Goal: Information Seeking & Learning: Learn about a topic

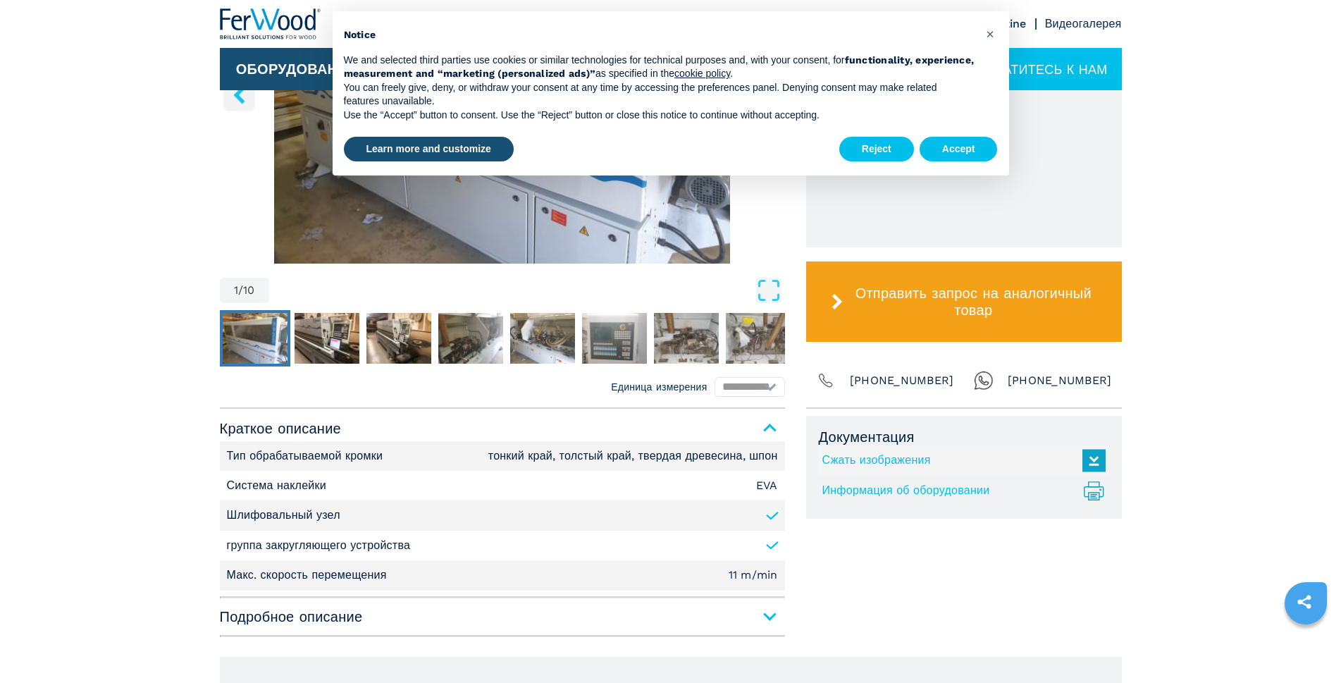
scroll to position [634, 0]
drag, startPoint x: 298, startPoint y: 345, endPoint x: 307, endPoint y: 350, distance: 9.5
click at [299, 345] on img "Go to Slide 2" at bounding box center [327, 337] width 65 height 51
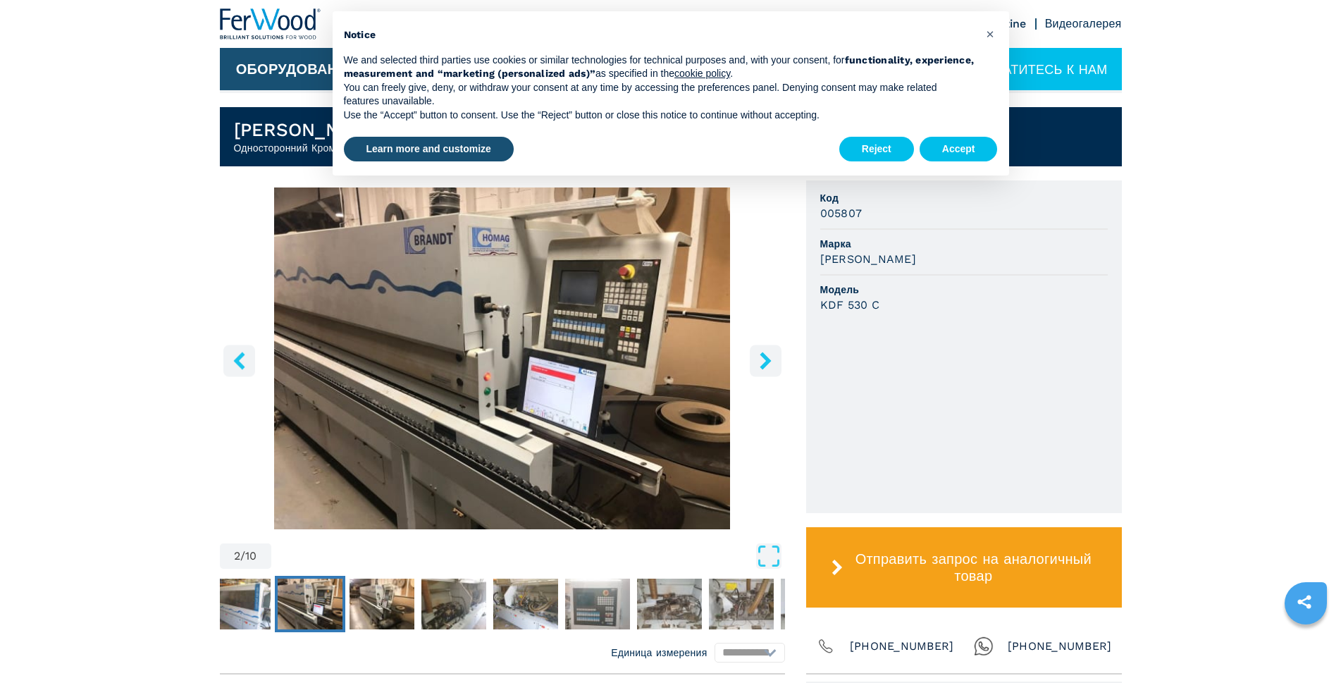
scroll to position [352, 0]
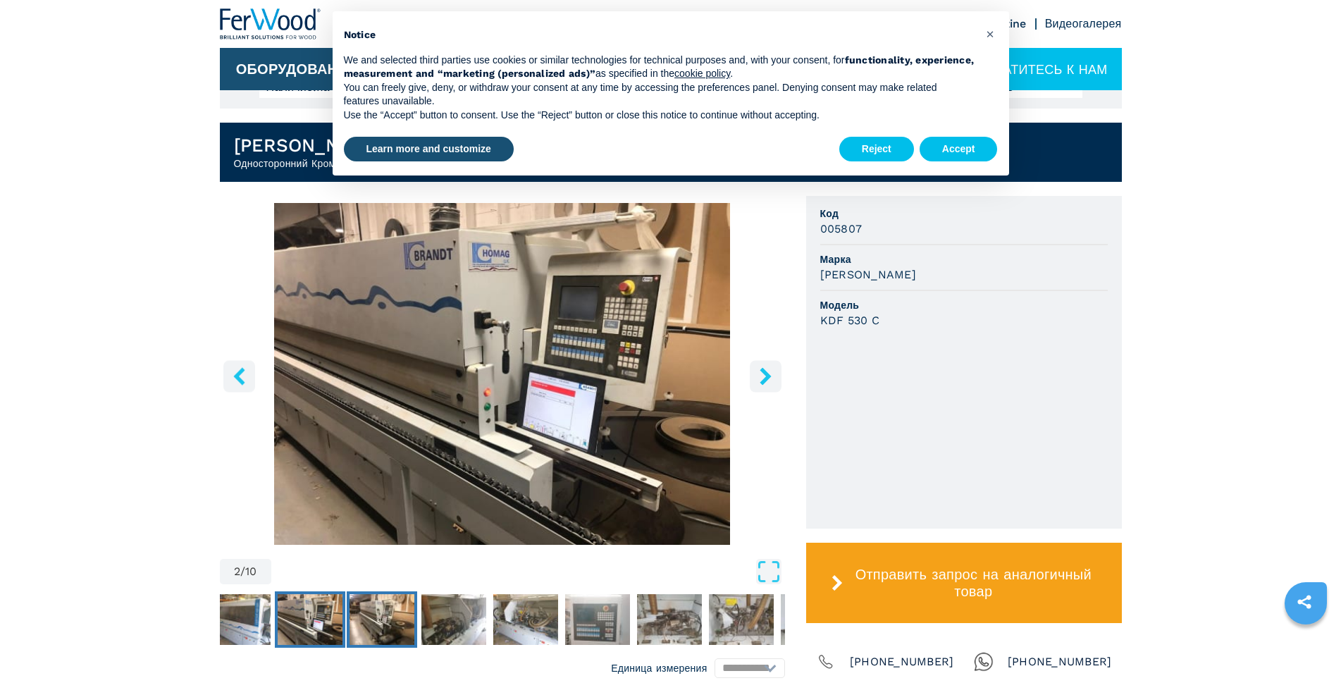
click at [352, 619] on img "Go to Slide 3" at bounding box center [382, 619] width 65 height 51
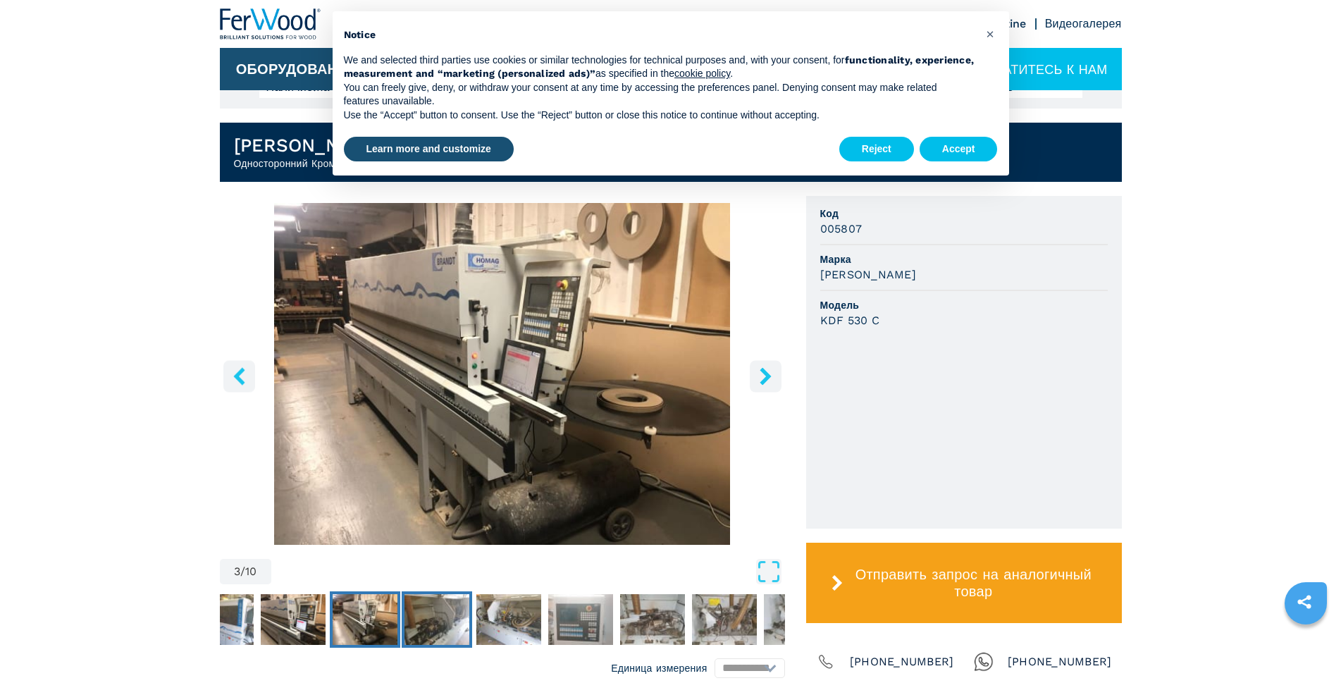
click at [436, 616] on img "Go to Slide 4" at bounding box center [437, 619] width 65 height 51
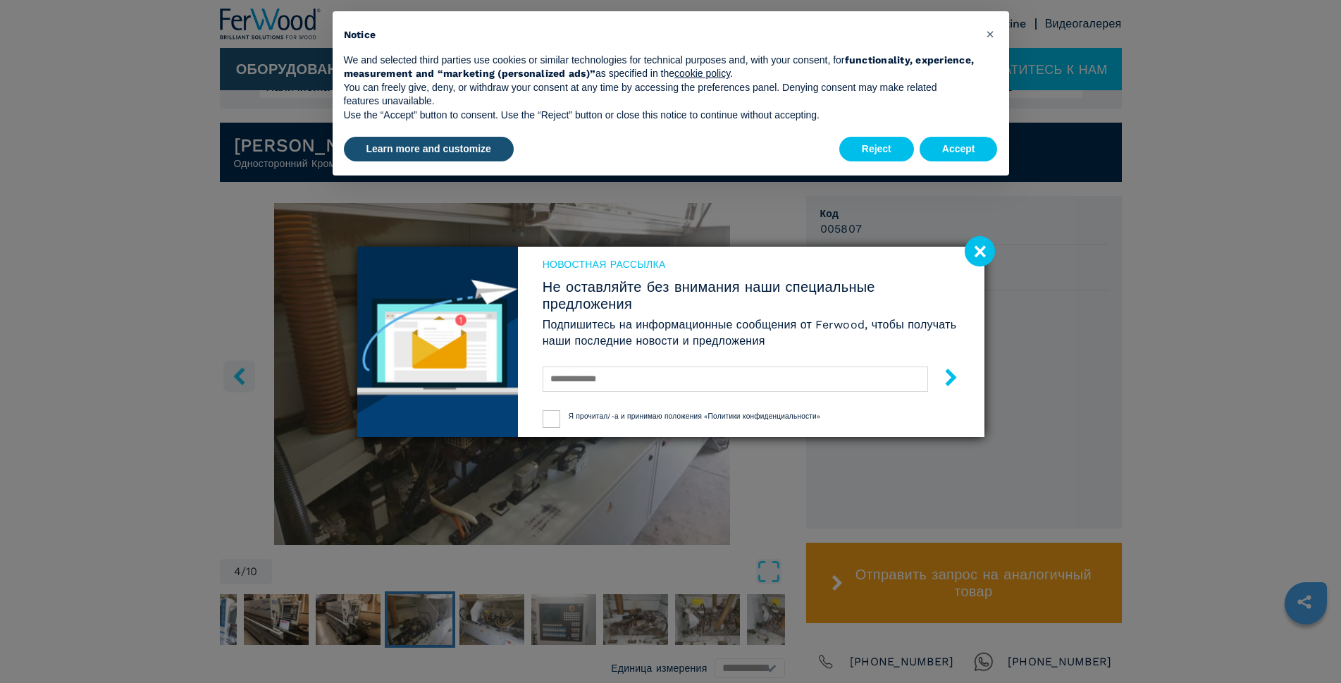
click at [498, 616] on div "Новостная рассылка Не оставляйте без внимания наши специальные предложения Подп…" at bounding box center [670, 341] width 1341 height 683
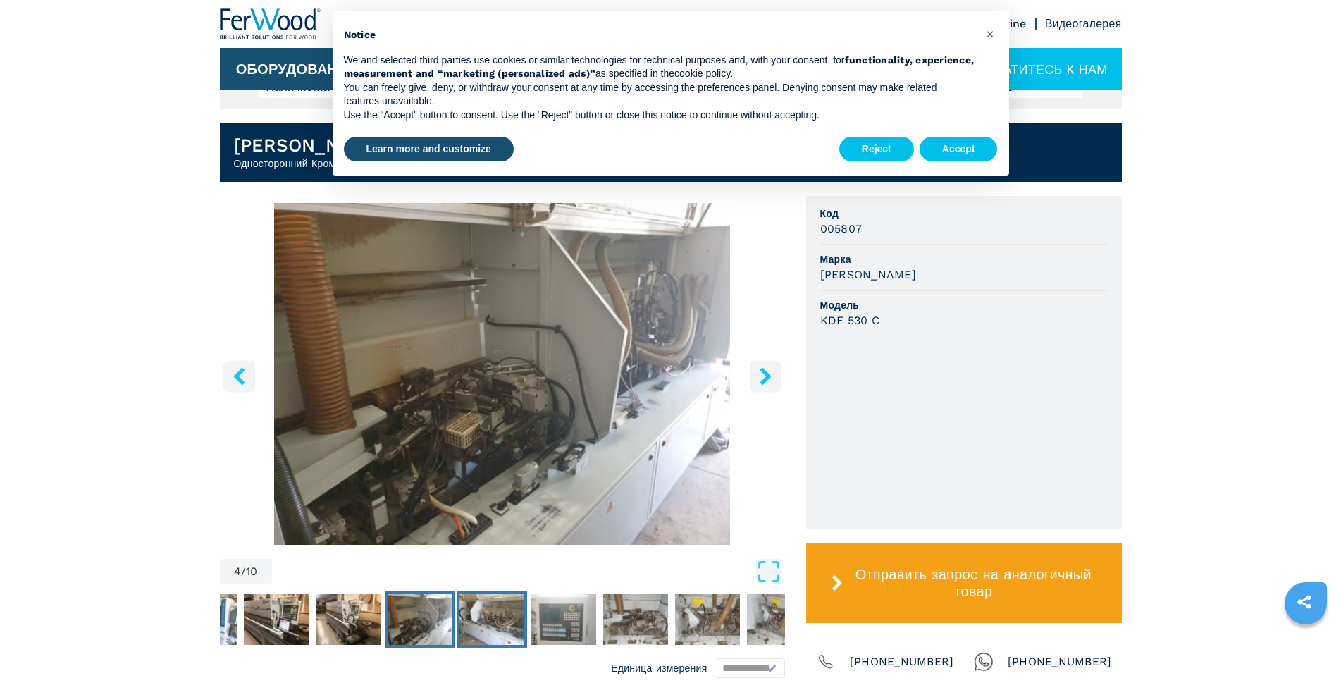
click at [501, 611] on img "Go to Slide 5" at bounding box center [492, 619] width 65 height 51
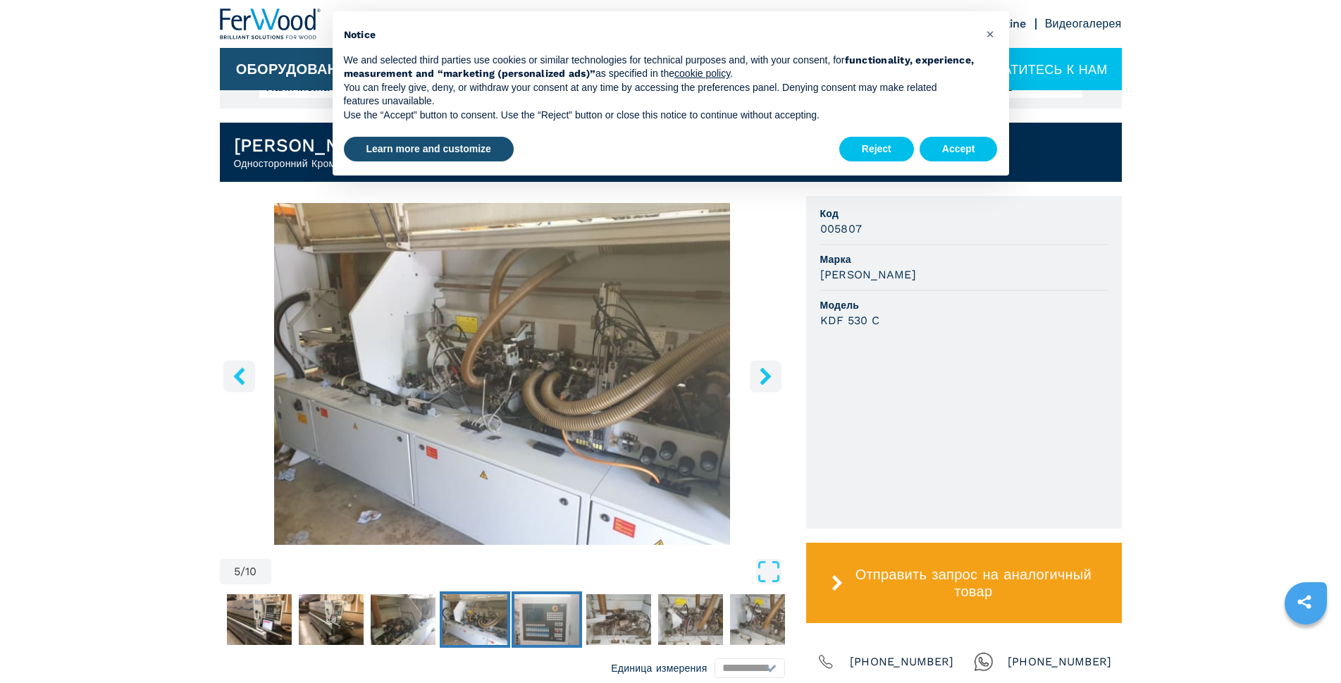
drag, startPoint x: 549, startPoint y: 617, endPoint x: 579, endPoint y: 620, distance: 30.4
click at [550, 617] on img "Go to Slide 6" at bounding box center [547, 619] width 65 height 51
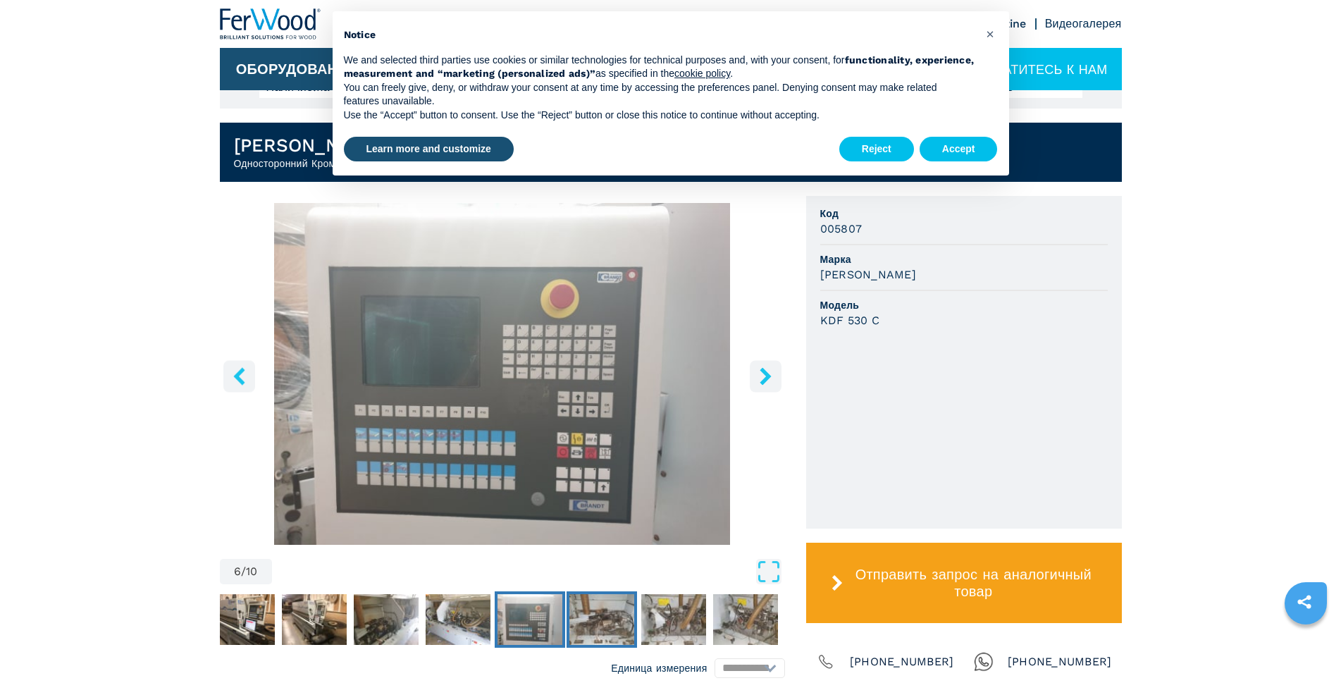
click at [600, 621] on img "Go to Slide 7" at bounding box center [602, 619] width 65 height 51
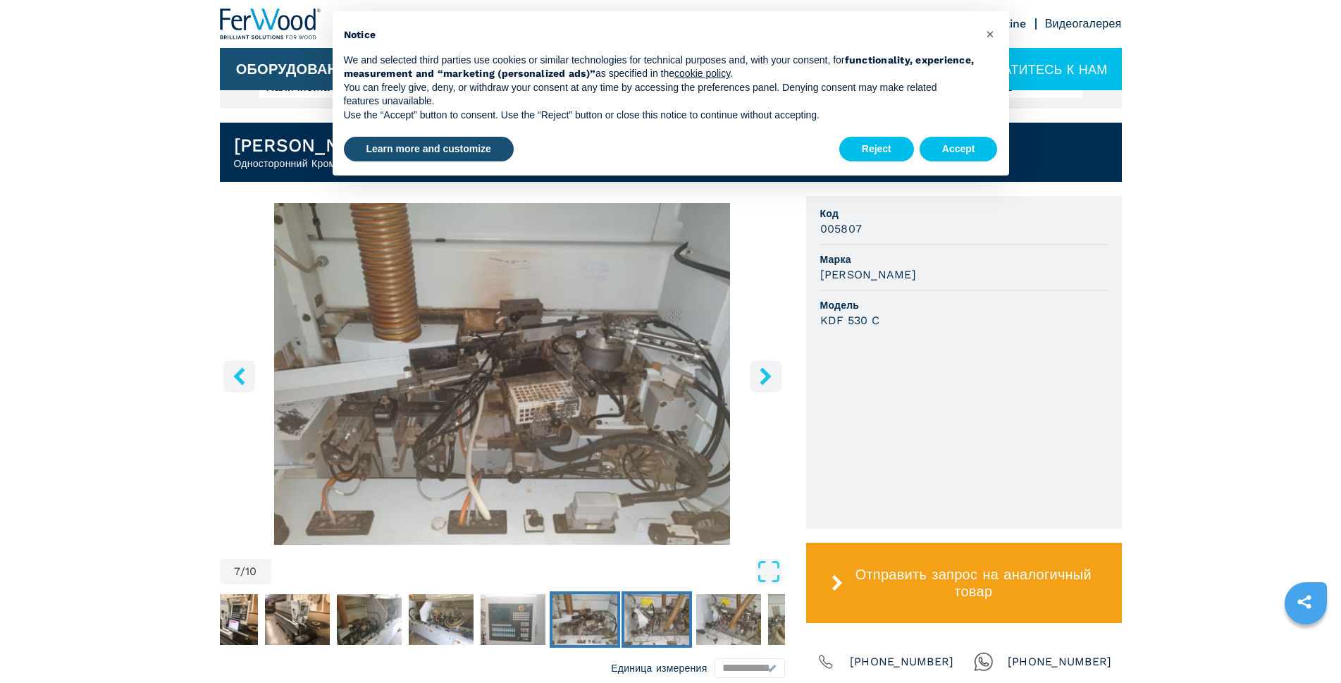
click at [658, 621] on img "Go to Slide 8" at bounding box center [656, 619] width 65 height 51
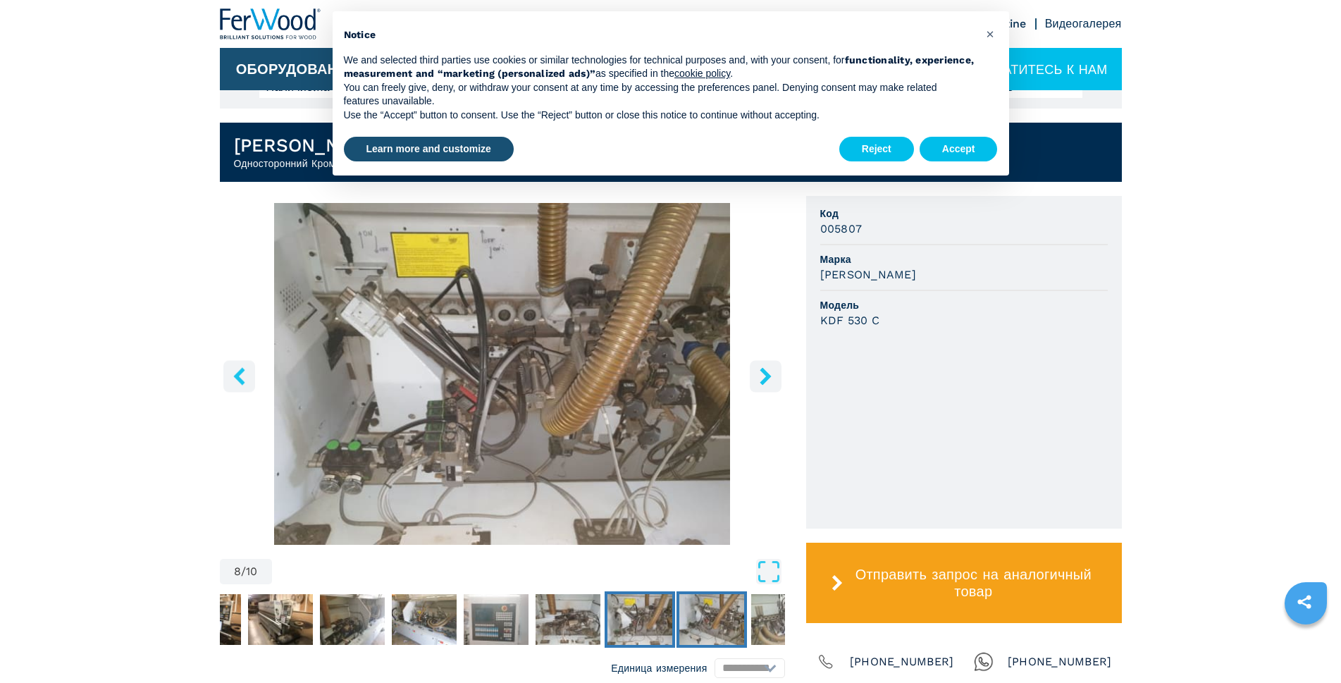
click at [720, 617] on img "Go to Slide 9" at bounding box center [711, 619] width 65 height 51
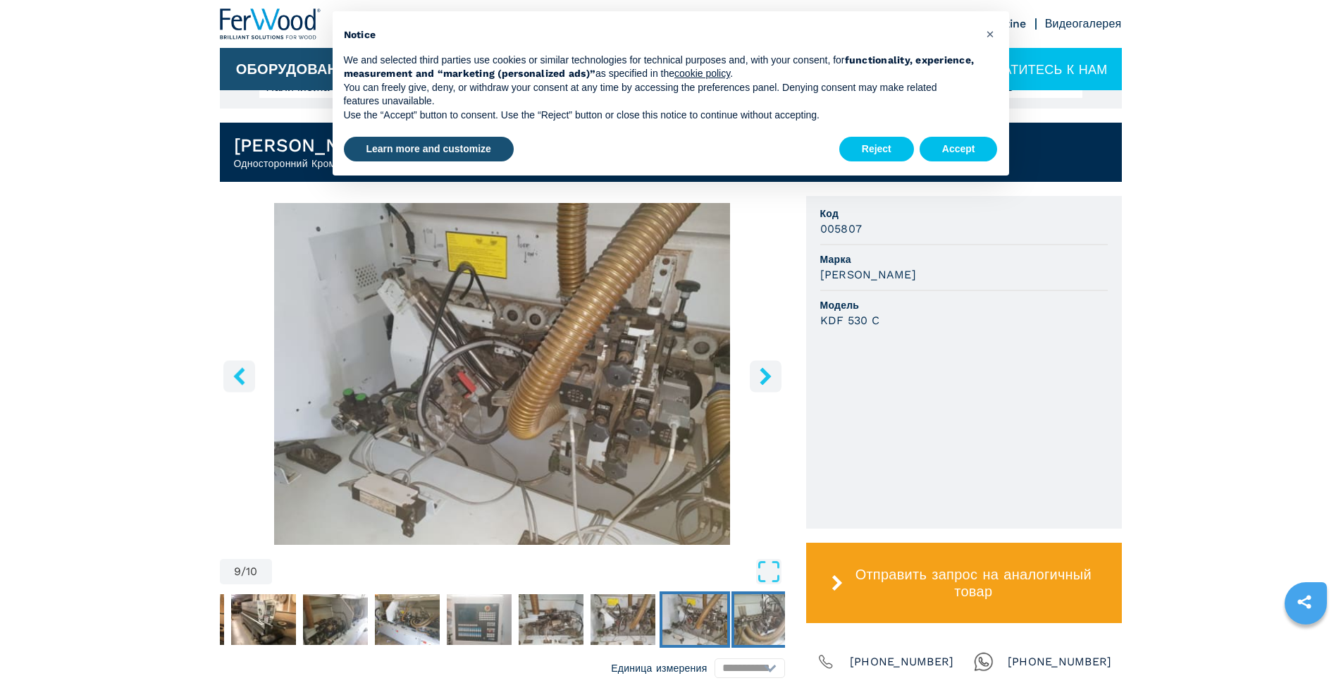
click at [751, 617] on img "Go to Slide 10" at bounding box center [766, 619] width 65 height 51
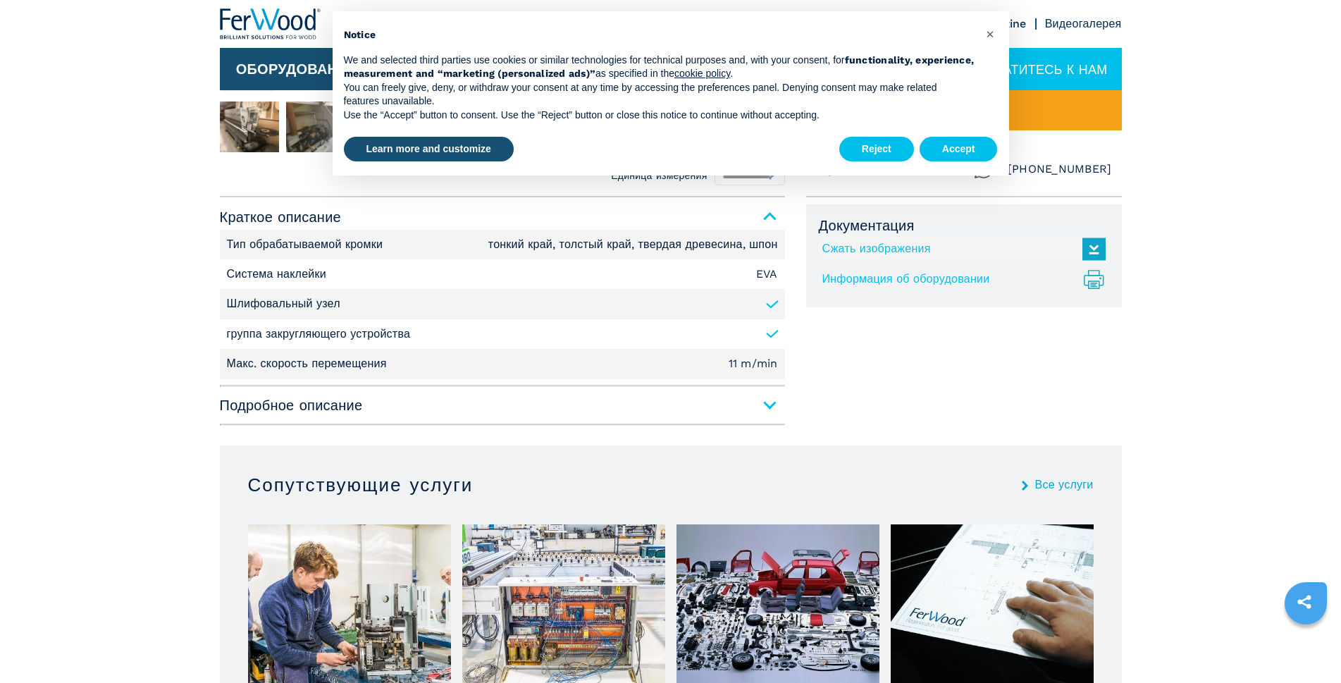
scroll to position [846, 0]
